Goal: Check status

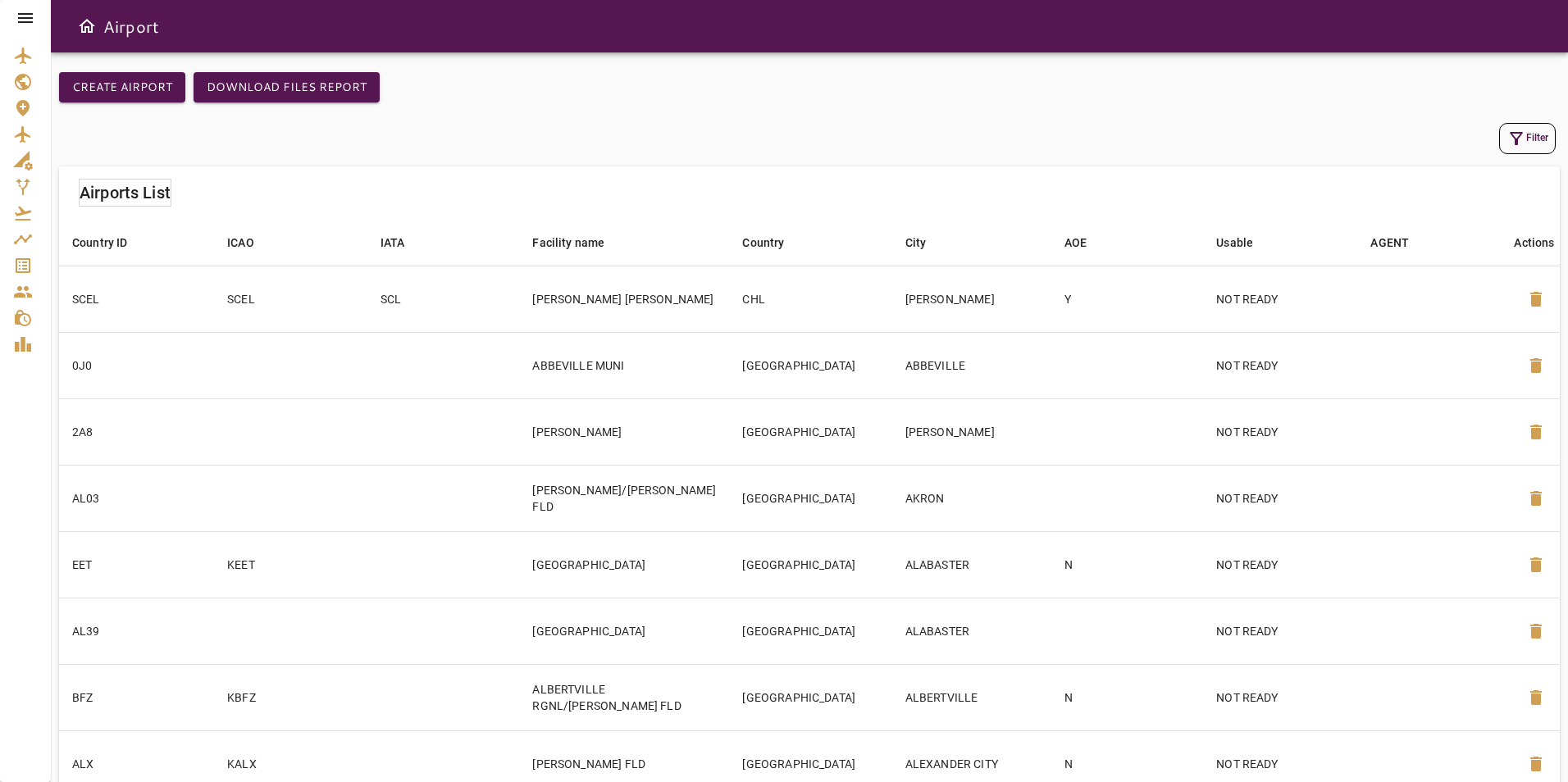
click at [27, 13] on icon at bounding box center [25, 18] width 20 height 20
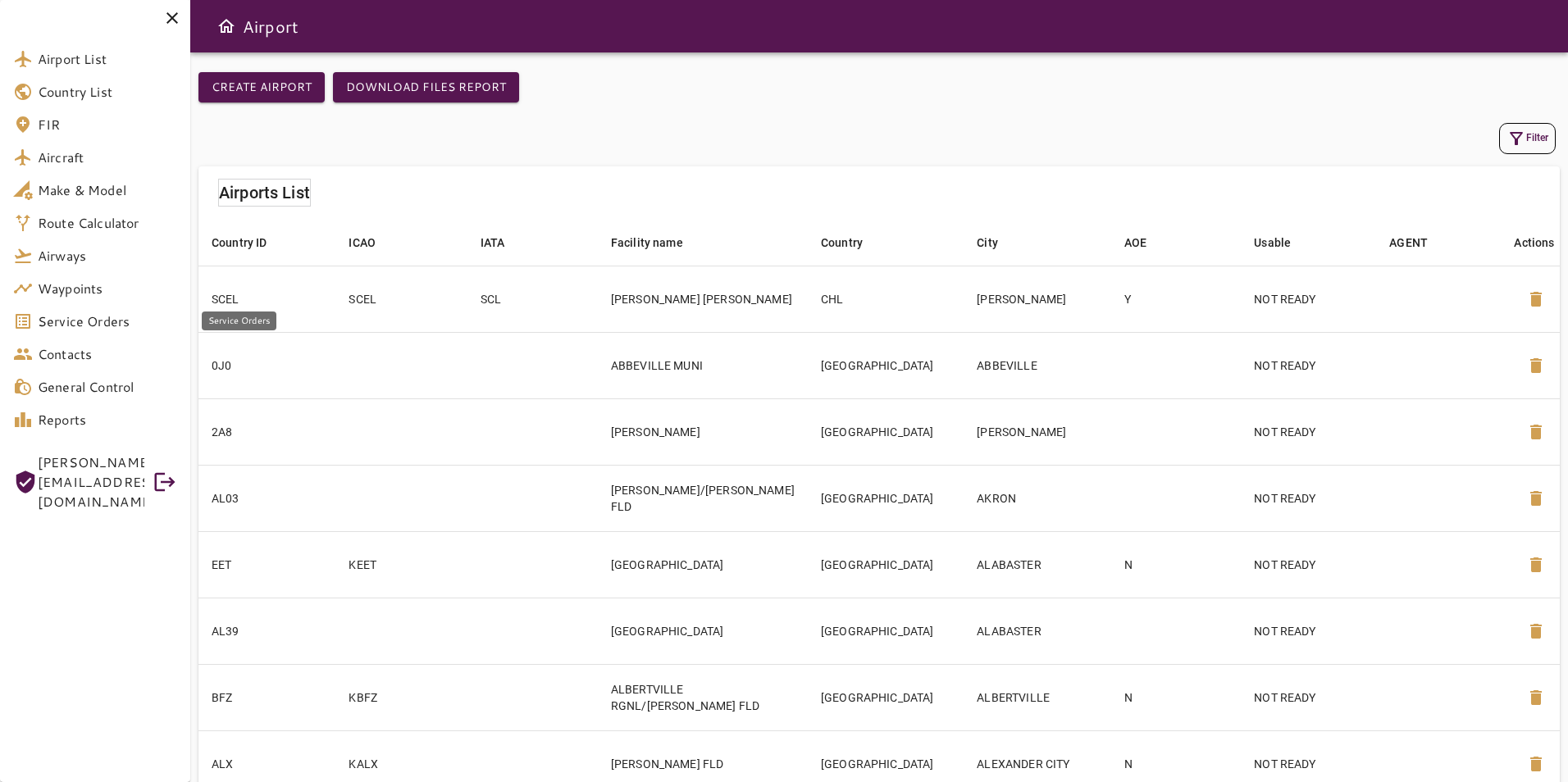
click at [105, 320] on span "Service Orders" at bounding box center [107, 322] width 140 height 20
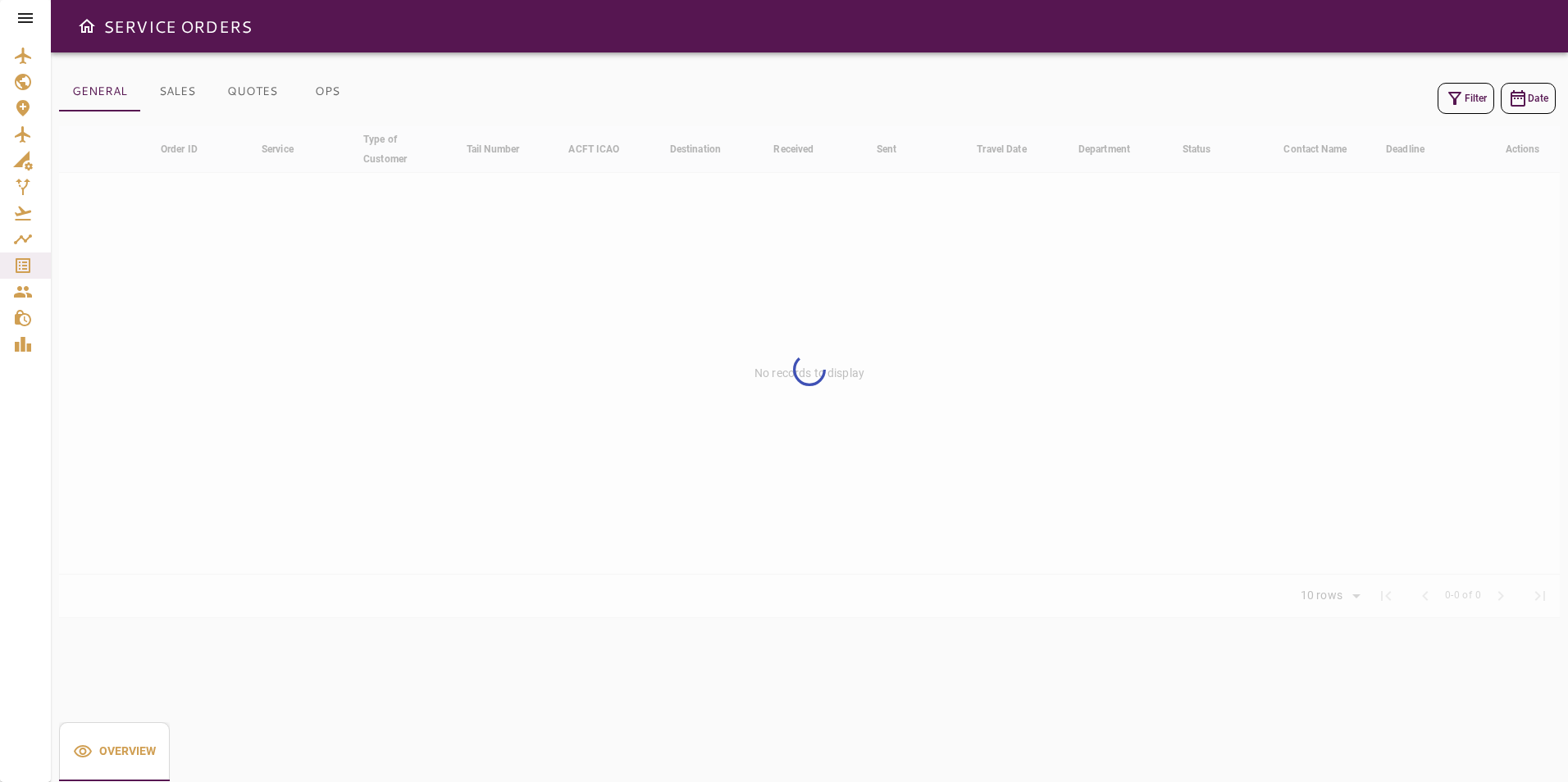
click at [1466, 86] on button "Filter" at bounding box center [1465, 98] width 57 height 32
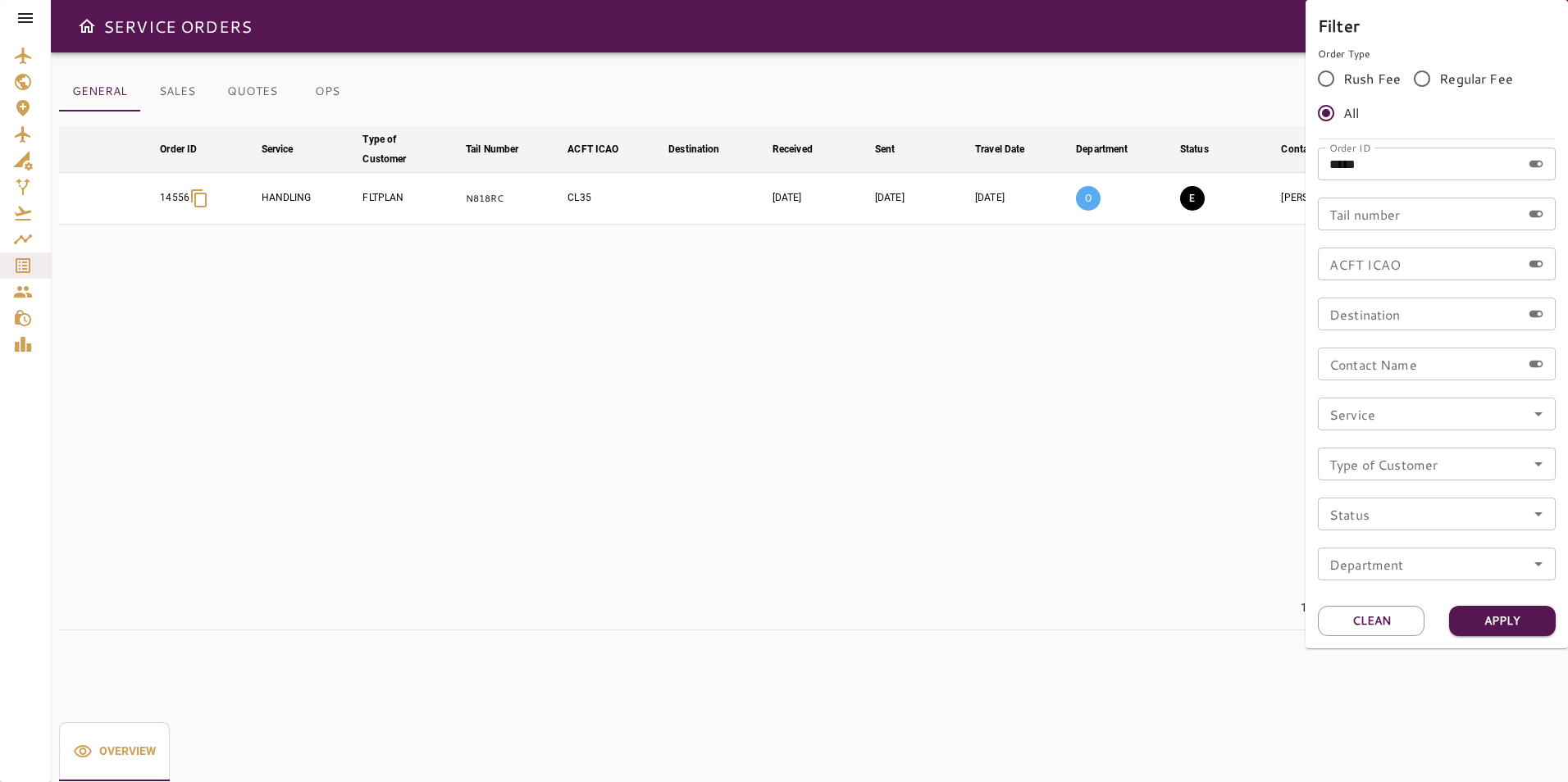
click at [1183, 301] on div at bounding box center [784, 391] width 1568 height 782
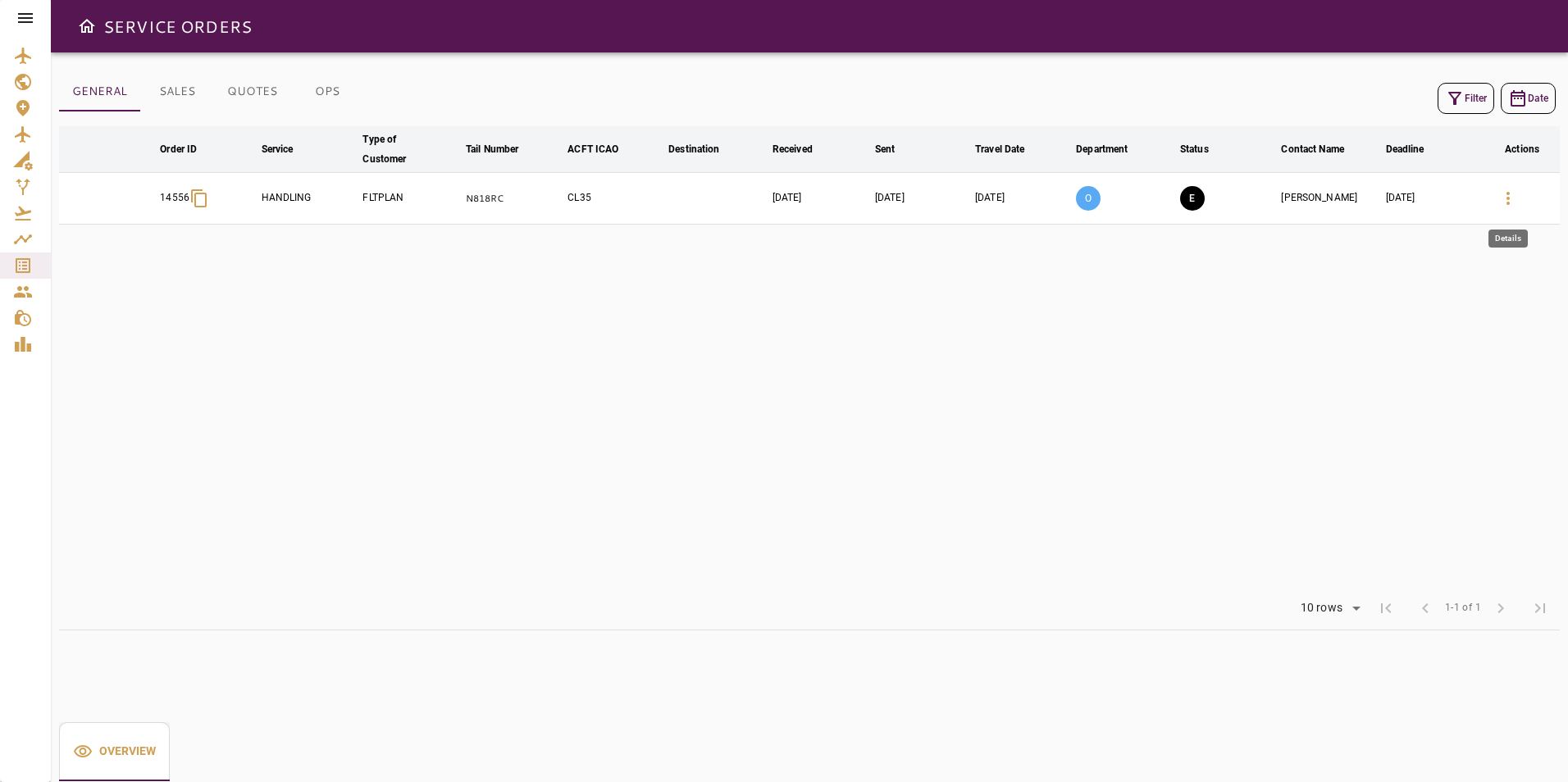
click at [1509, 207] on icon "button" at bounding box center [1509, 198] width 20 height 20
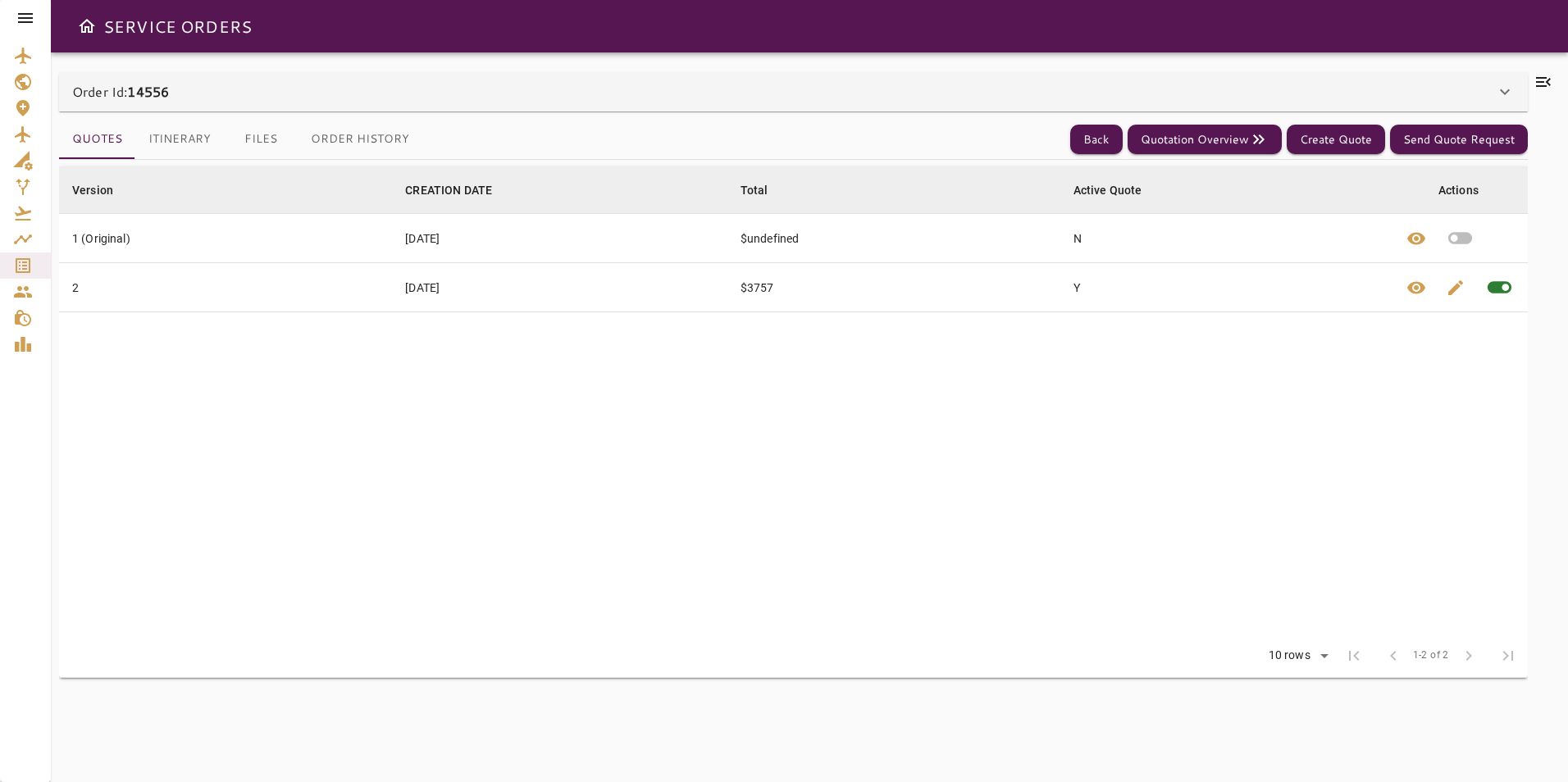
click at [1545, 89] on icon at bounding box center [1544, 82] width 20 height 20
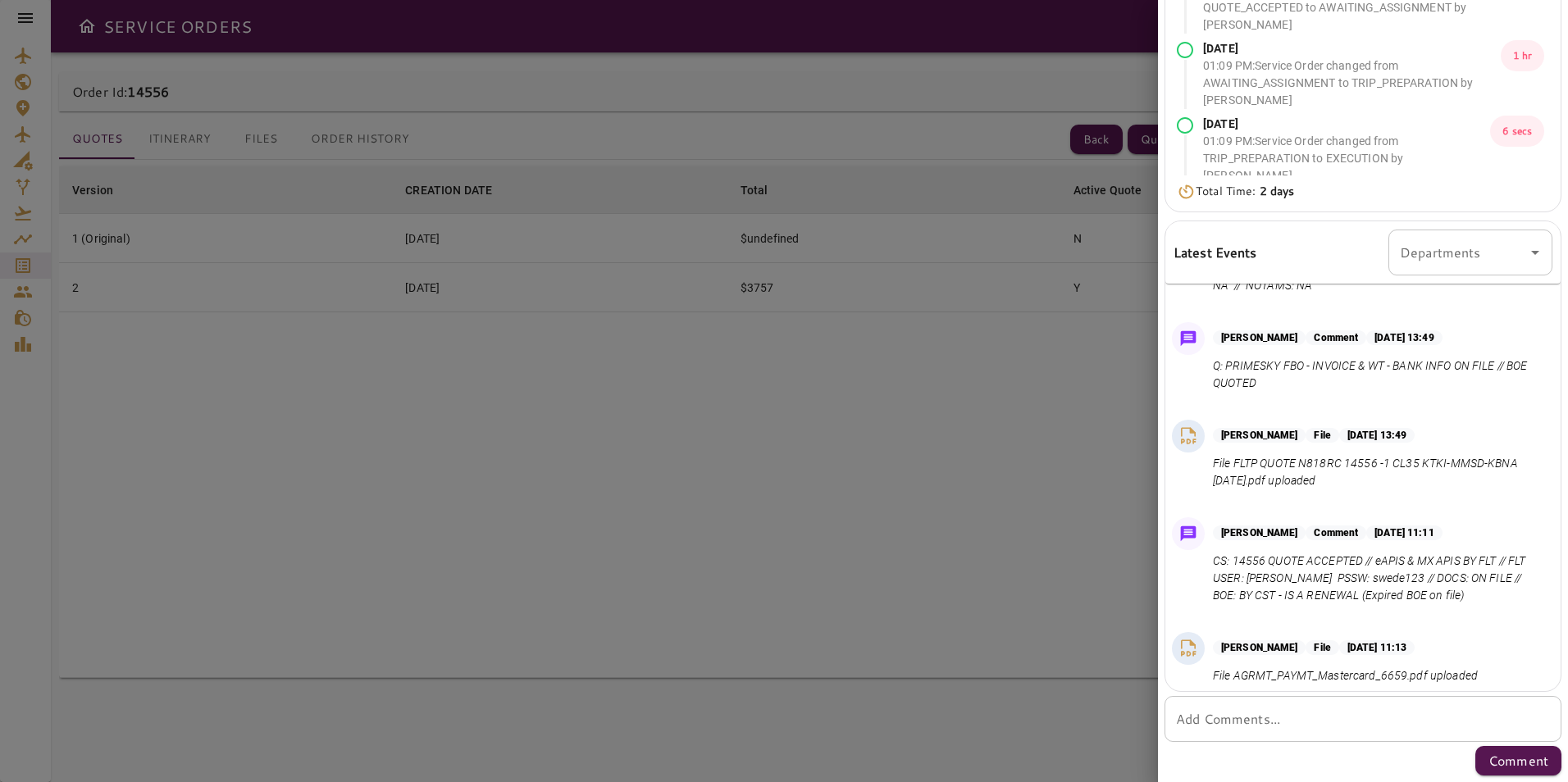
scroll to position [324, 0]
